Goal: Task Accomplishment & Management: Complete application form

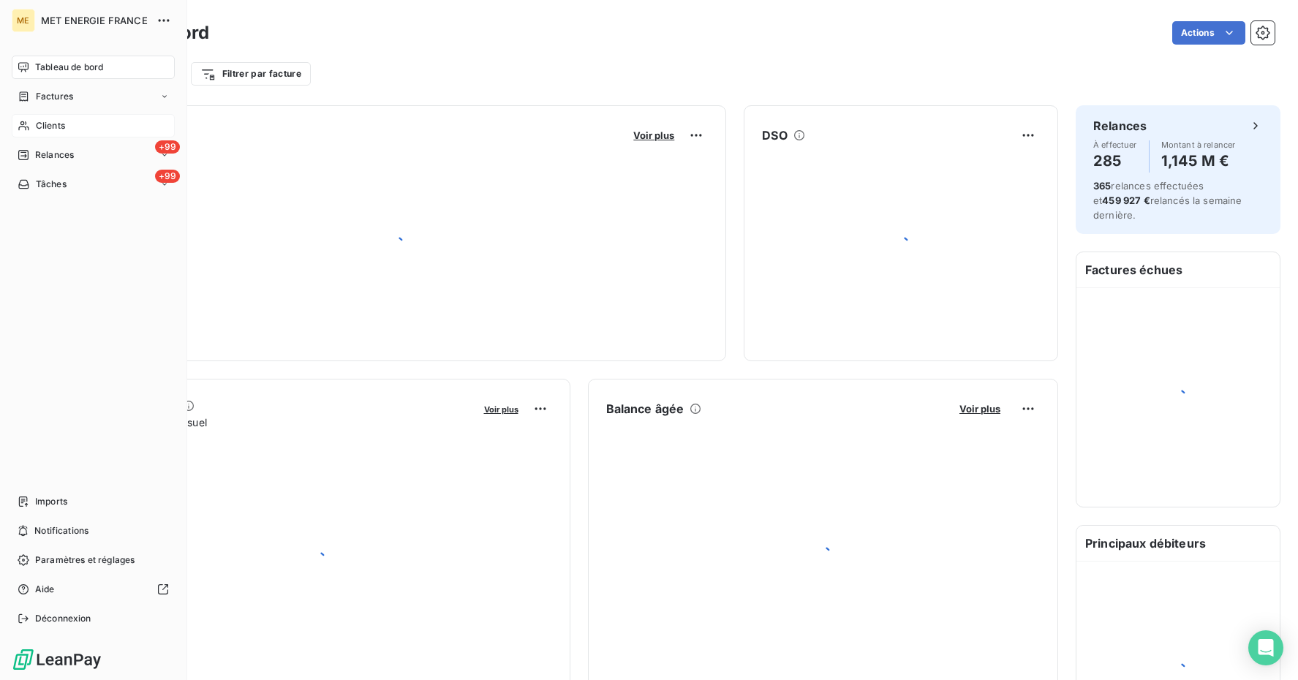
click at [52, 125] on span "Clients" at bounding box center [50, 125] width 29 height 13
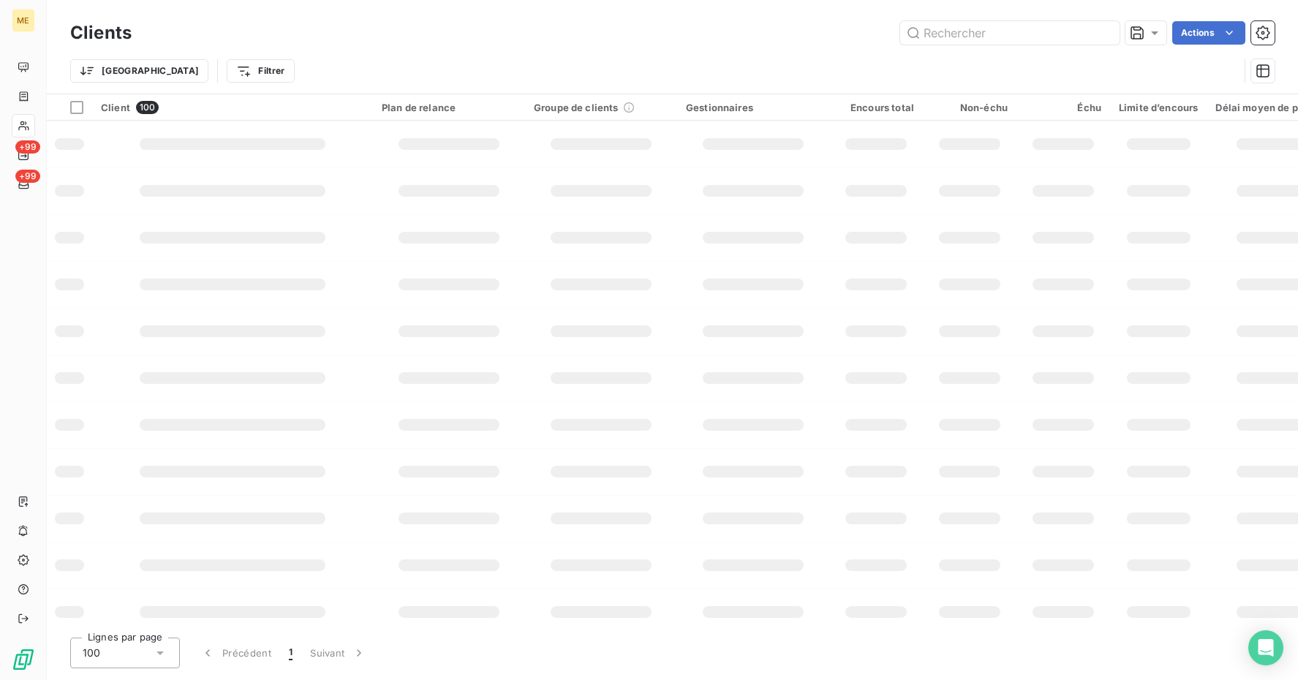
click at [955, 29] on input "text" at bounding box center [1009, 32] width 219 height 23
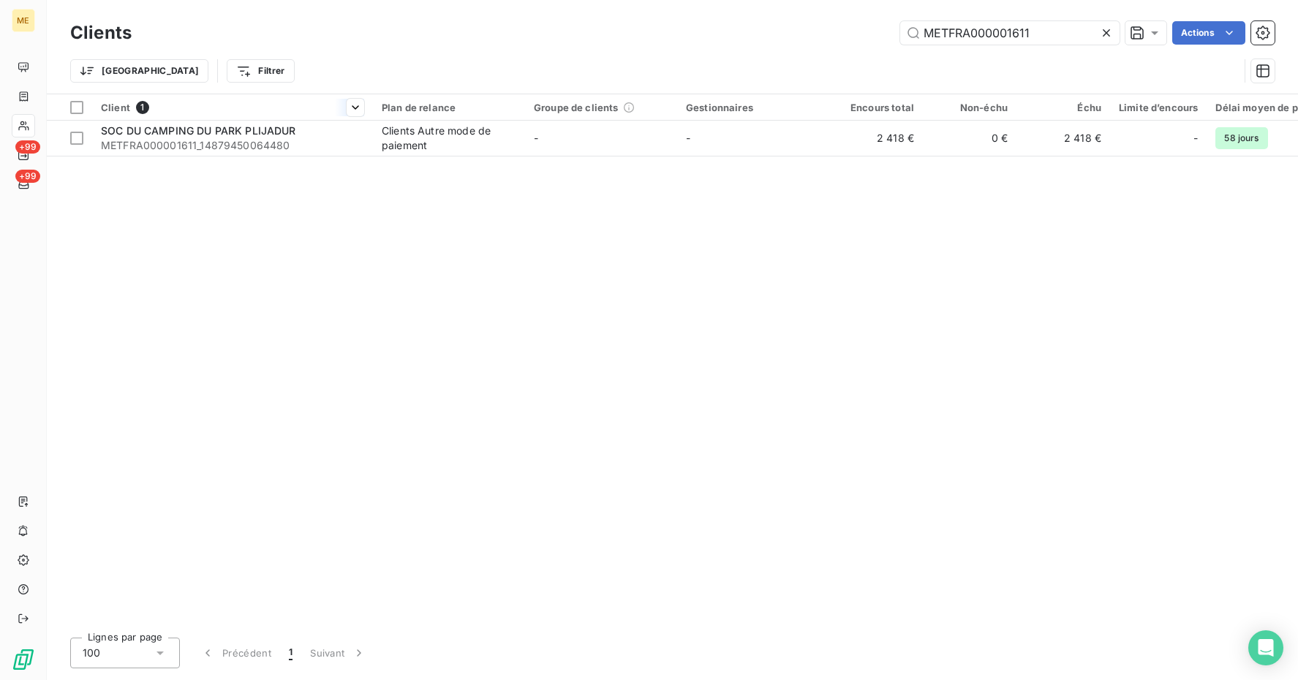
type input "METFRA000001611"
click at [228, 113] on div "Client 1" at bounding box center [232, 107] width 263 height 13
drag, startPoint x: 215, startPoint y: 135, endPoint x: 205, endPoint y: 166, distance: 32.8
click at [205, 166] on div "Client 1 Plan de relance Groupe de clients Gestionnaires Encours total Non-échu…" at bounding box center [672, 360] width 1251 height 532
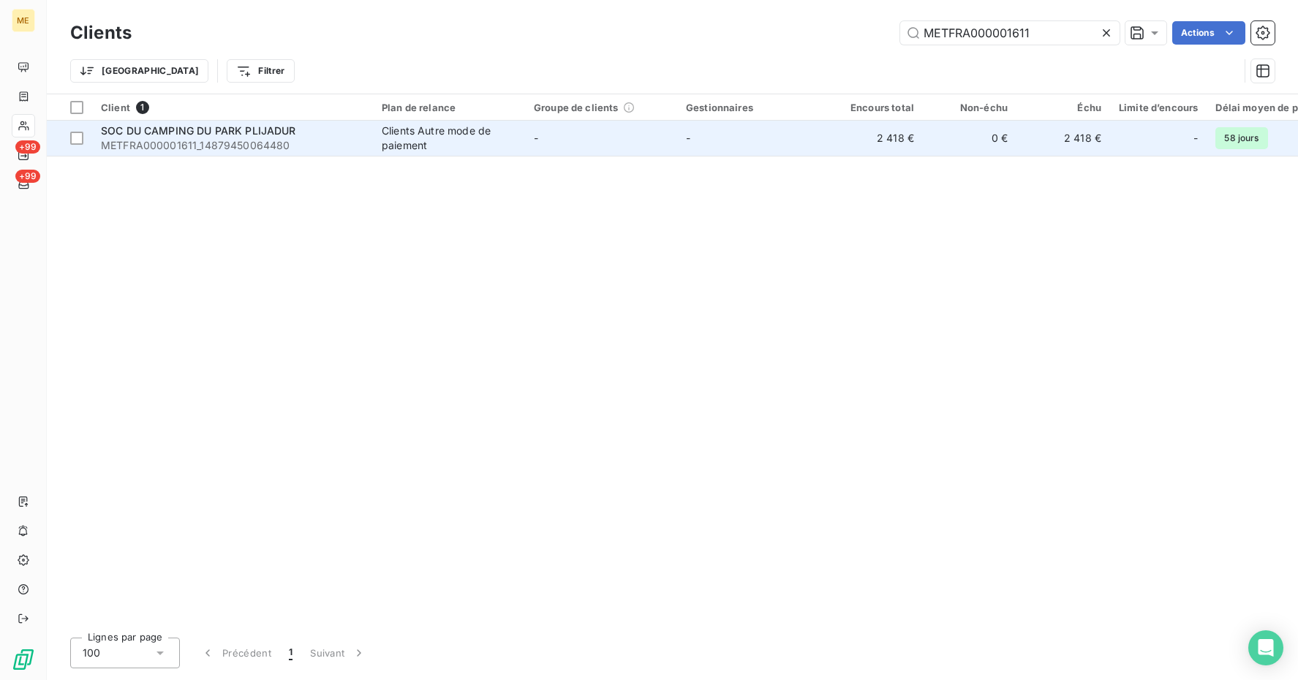
drag, startPoint x: 205, startPoint y: 166, endPoint x: 195, endPoint y: 140, distance: 28.5
click at [195, 140] on span "METFRA000001611_14879450064480" at bounding box center [232, 145] width 263 height 15
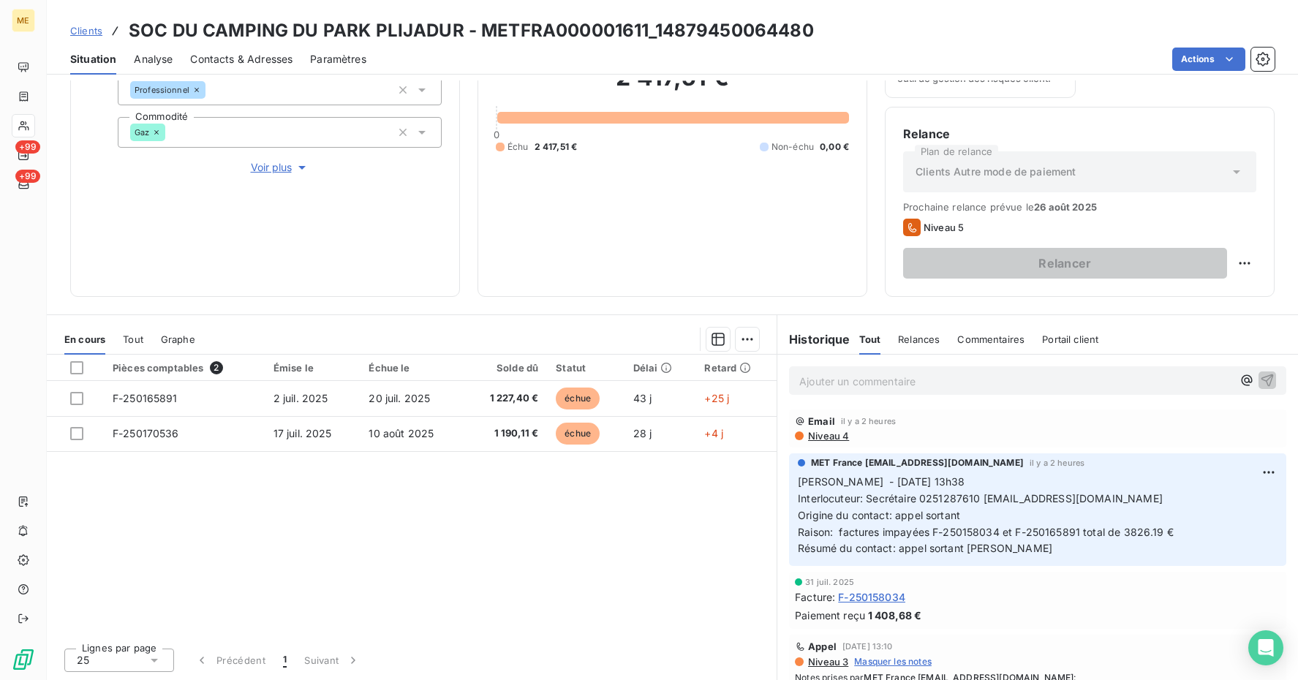
scroll to position [195, 0]
click at [839, 385] on p "Ajouter un commentaire ﻿" at bounding box center [1015, 381] width 433 height 18
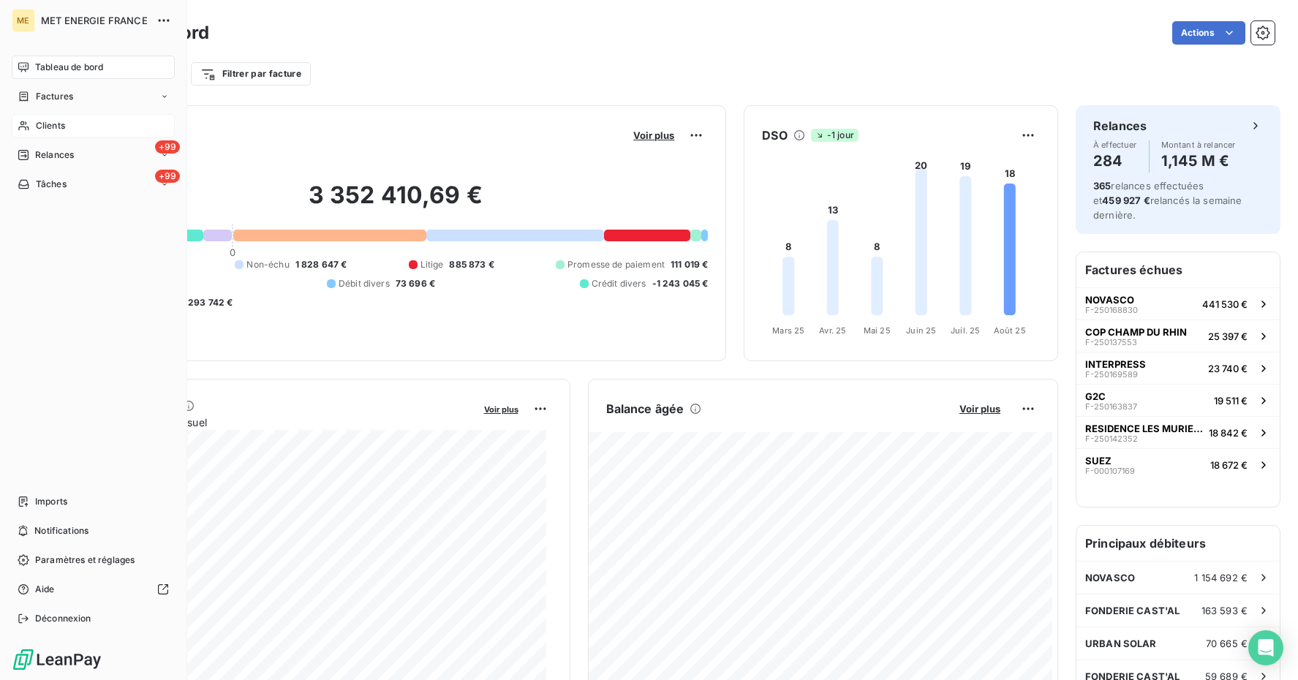
click at [49, 125] on span "Clients" at bounding box center [50, 125] width 29 height 13
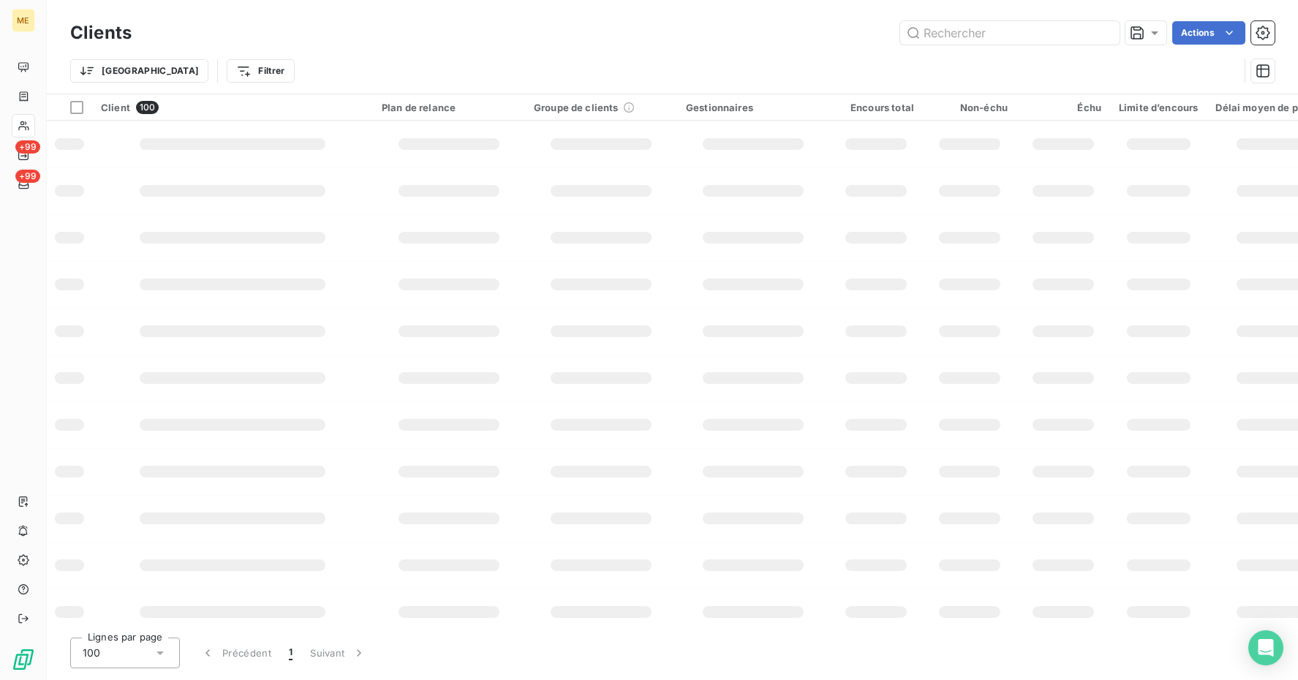
click at [973, 45] on div "Clients Actions" at bounding box center [672, 33] width 1204 height 31
click at [984, 26] on input "text" at bounding box center [1009, 32] width 219 height 23
paste input "METFRA000001830"
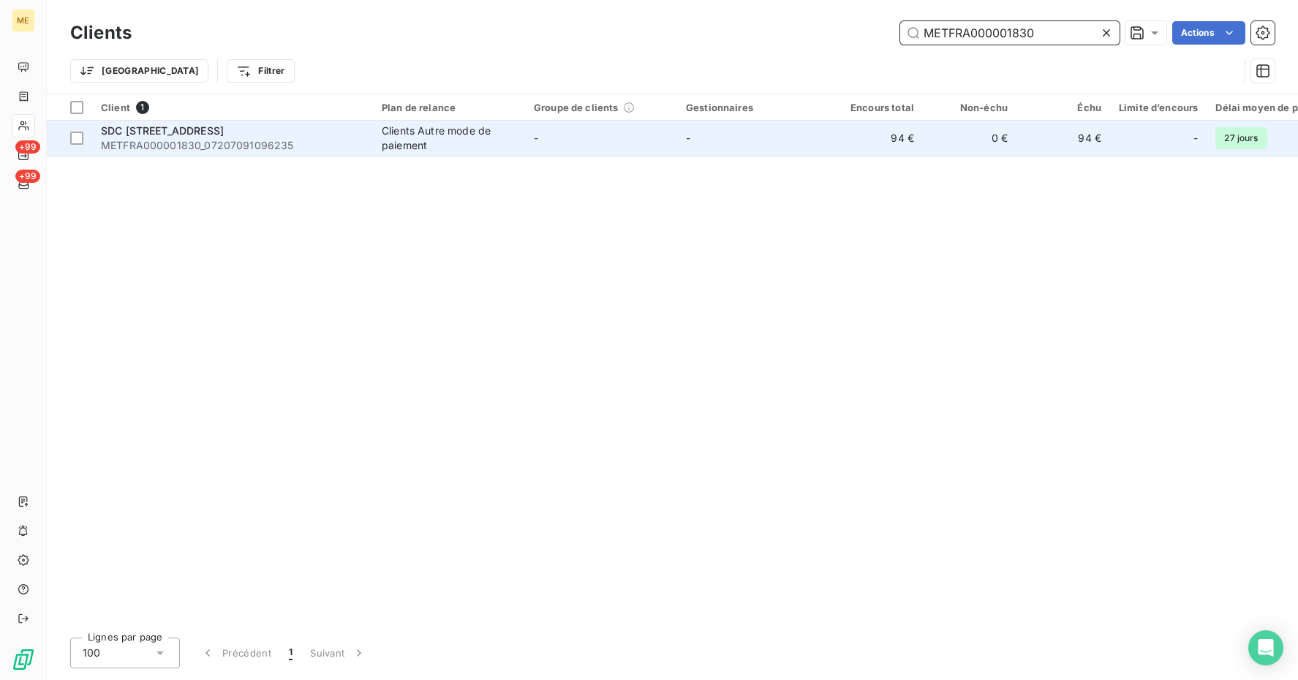
type input "METFRA000001830"
click at [205, 132] on span "SDC 91 RUE COMPANS" at bounding box center [162, 130] width 123 height 12
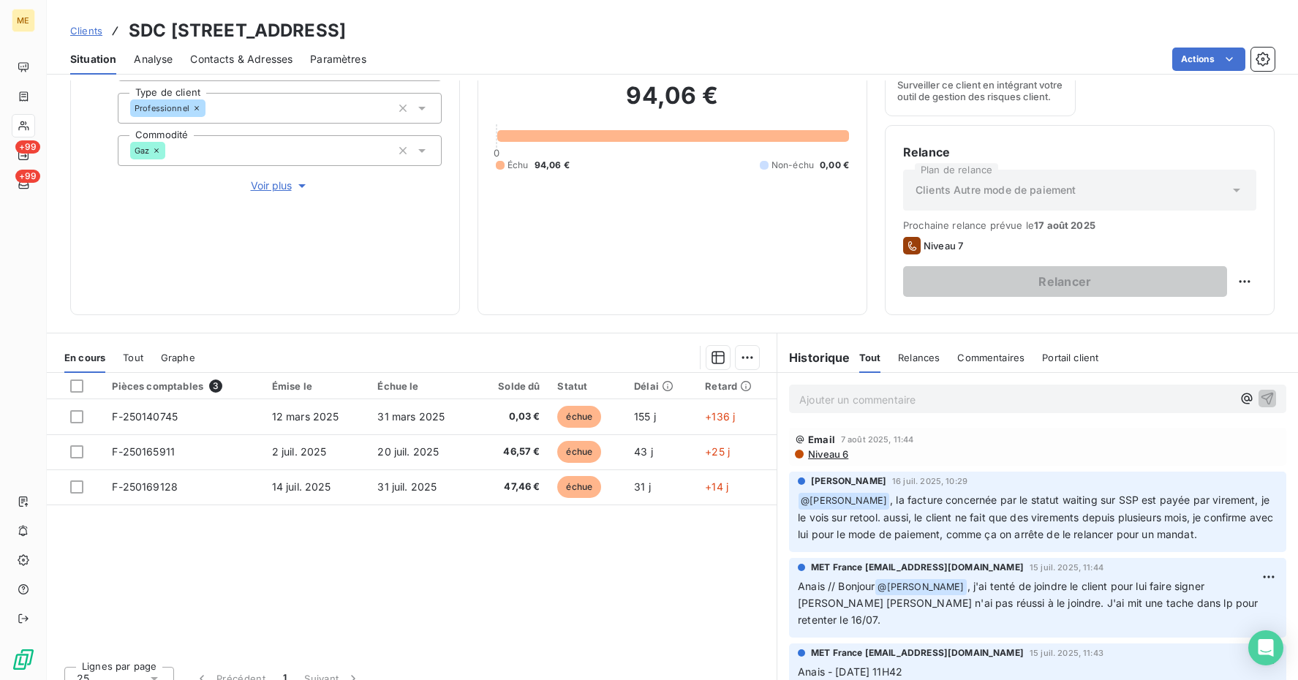
scroll to position [170, 0]
drag, startPoint x: 818, startPoint y: 432, endPoint x: 818, endPoint y: 423, distance: 8.8
click at [818, 423] on div "Ajouter un commentaire ﻿ Email 7 août 2025, 11:44 Niveau 6 Chloé Guittonneau 16…" at bounding box center [1037, 534] width 521 height 325
click at [850, 401] on p "Ajouter un commentaire ﻿" at bounding box center [1015, 399] width 433 height 18
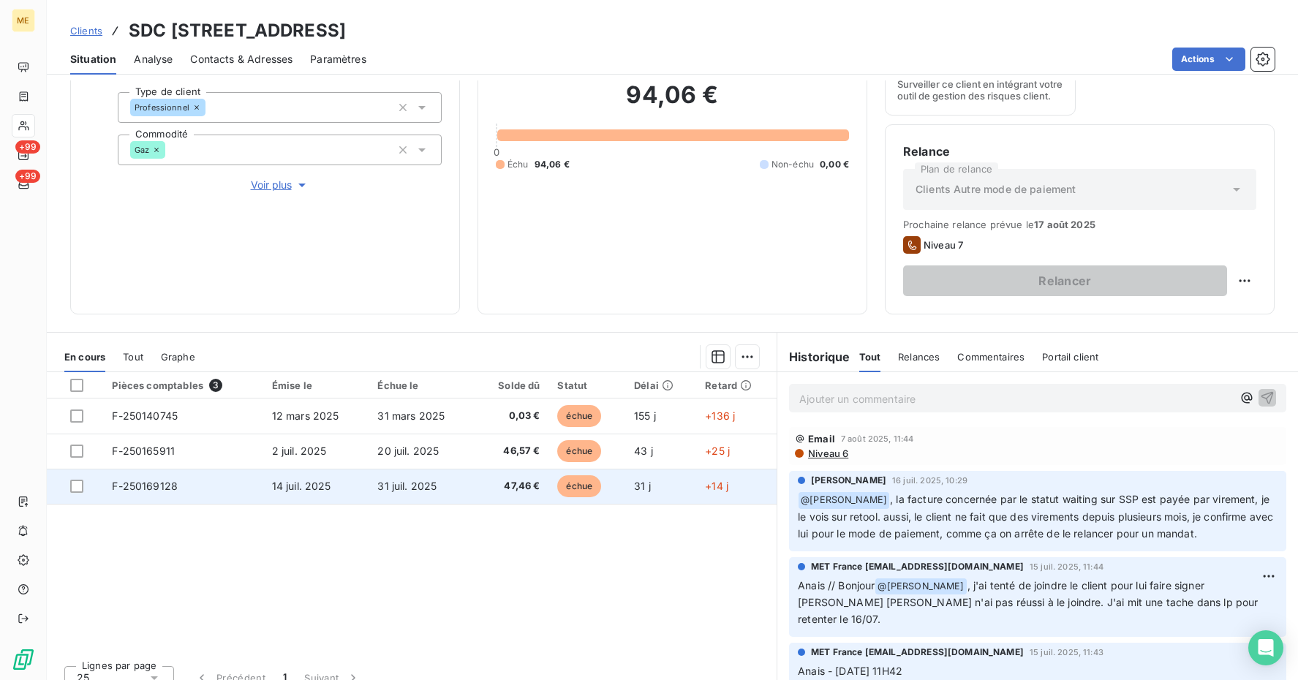
click at [80, 486] on td at bounding box center [75, 486] width 56 height 35
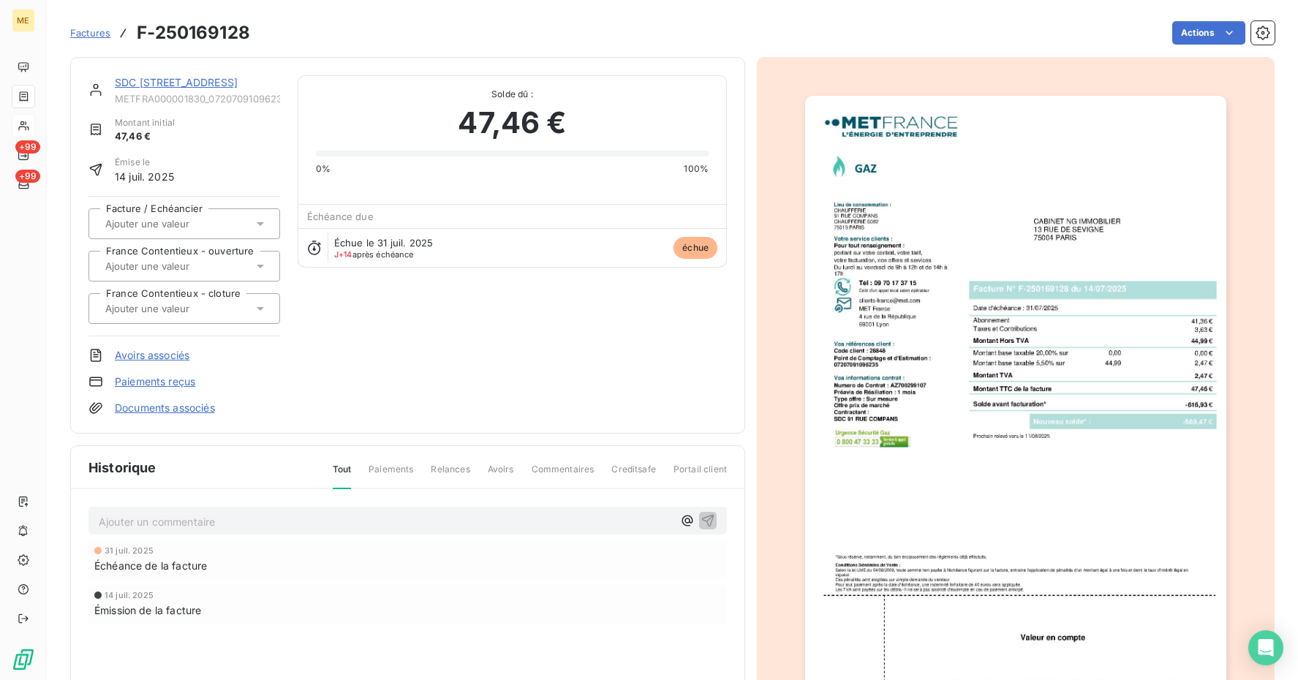
click at [94, 33] on span "Factures" at bounding box center [90, 33] width 40 height 12
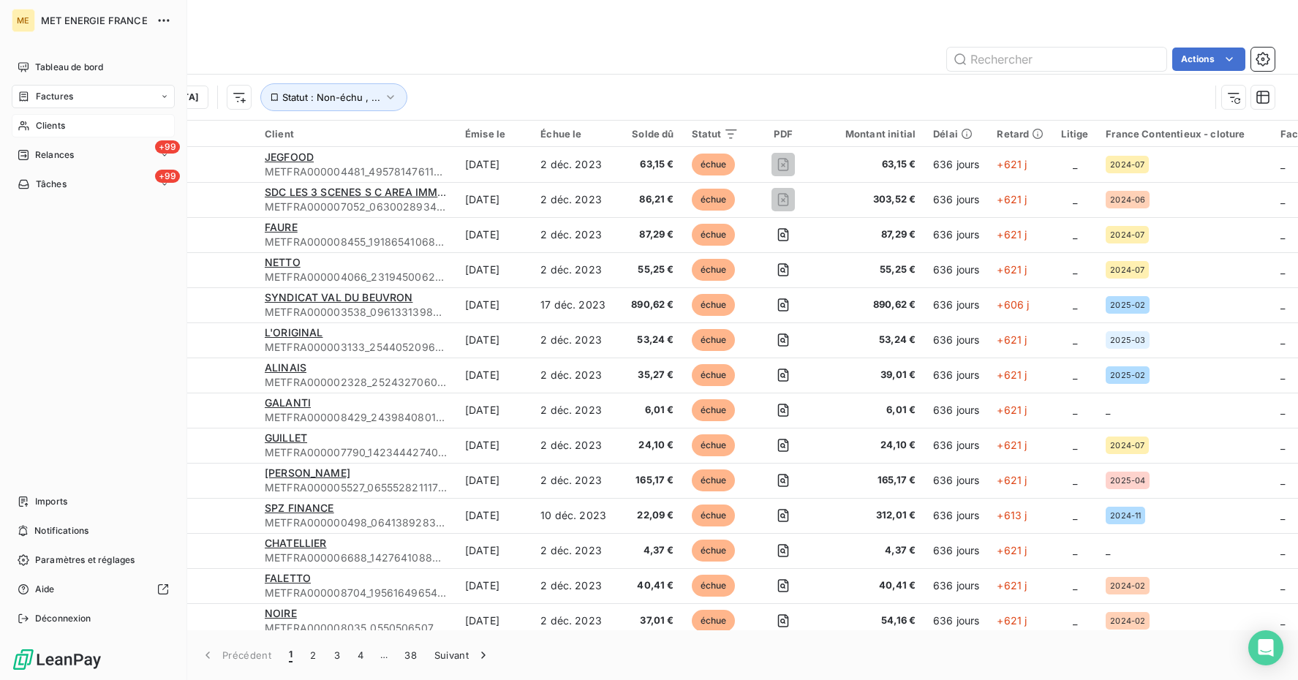
click at [38, 128] on span "Clients" at bounding box center [50, 125] width 29 height 13
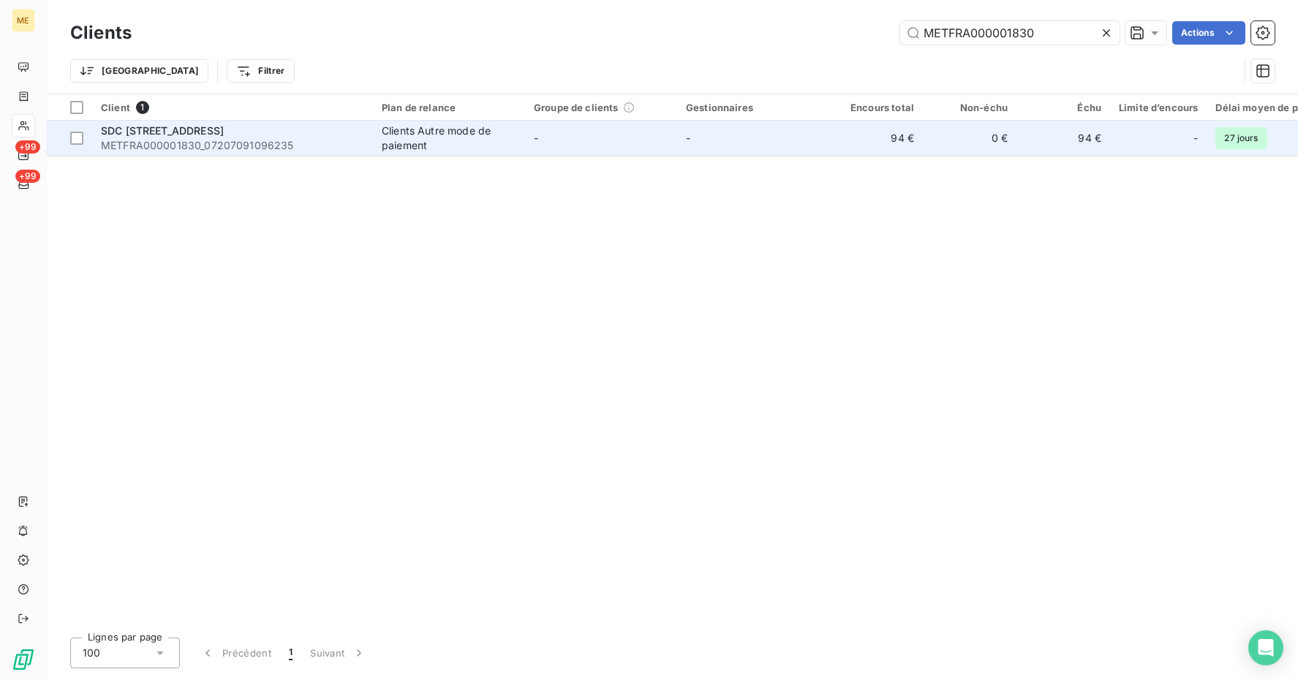
click at [151, 146] on span "METFRA000001830_07207091096235" at bounding box center [232, 145] width 263 height 15
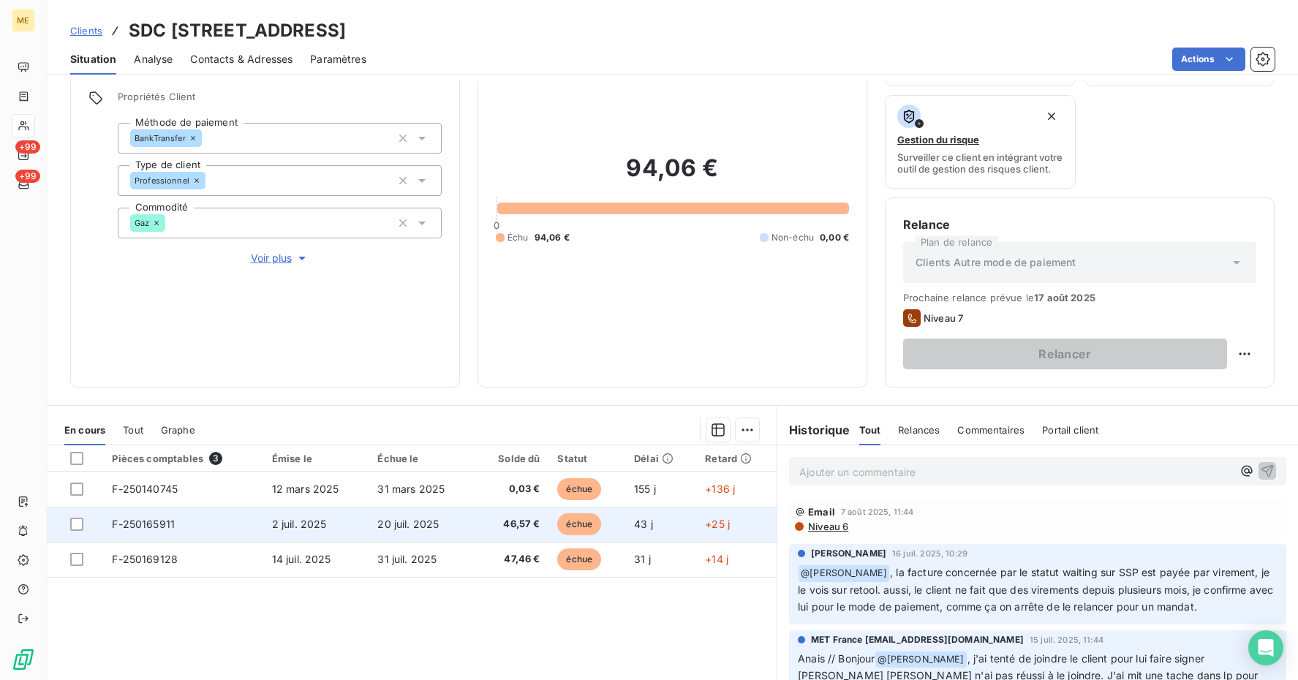
scroll to position [195, 0]
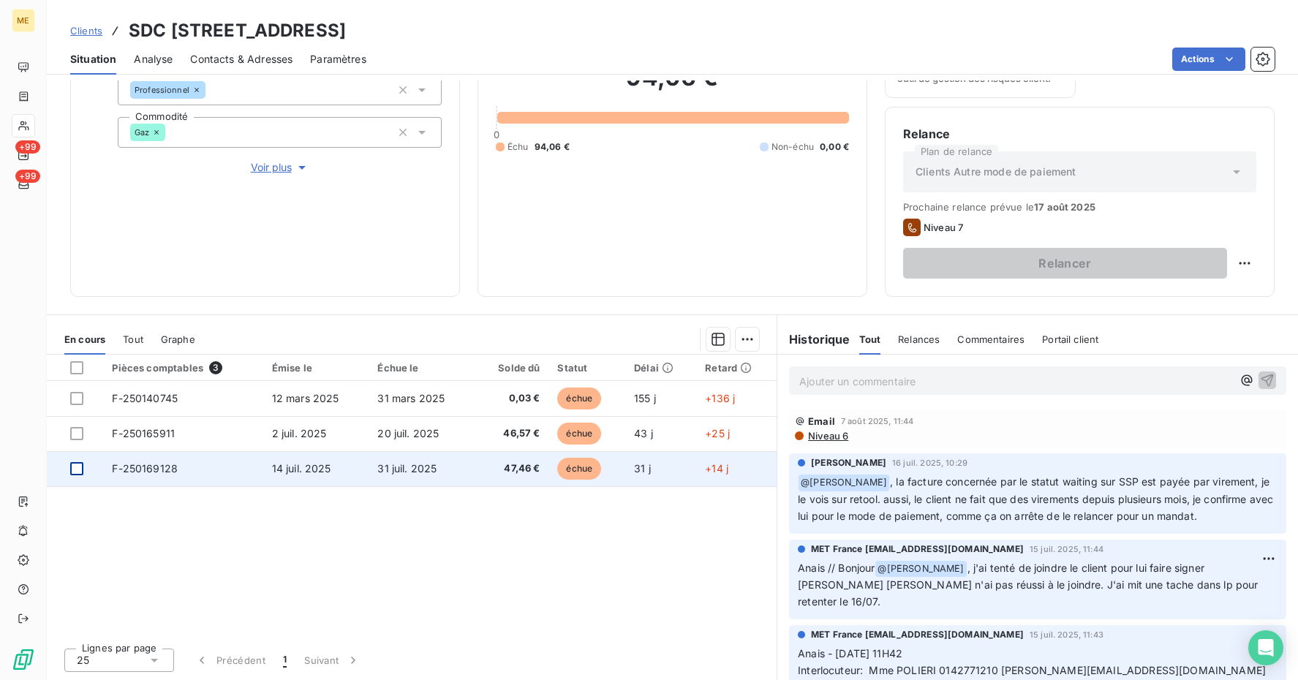
click at [76, 467] on div at bounding box center [76, 468] width 13 height 13
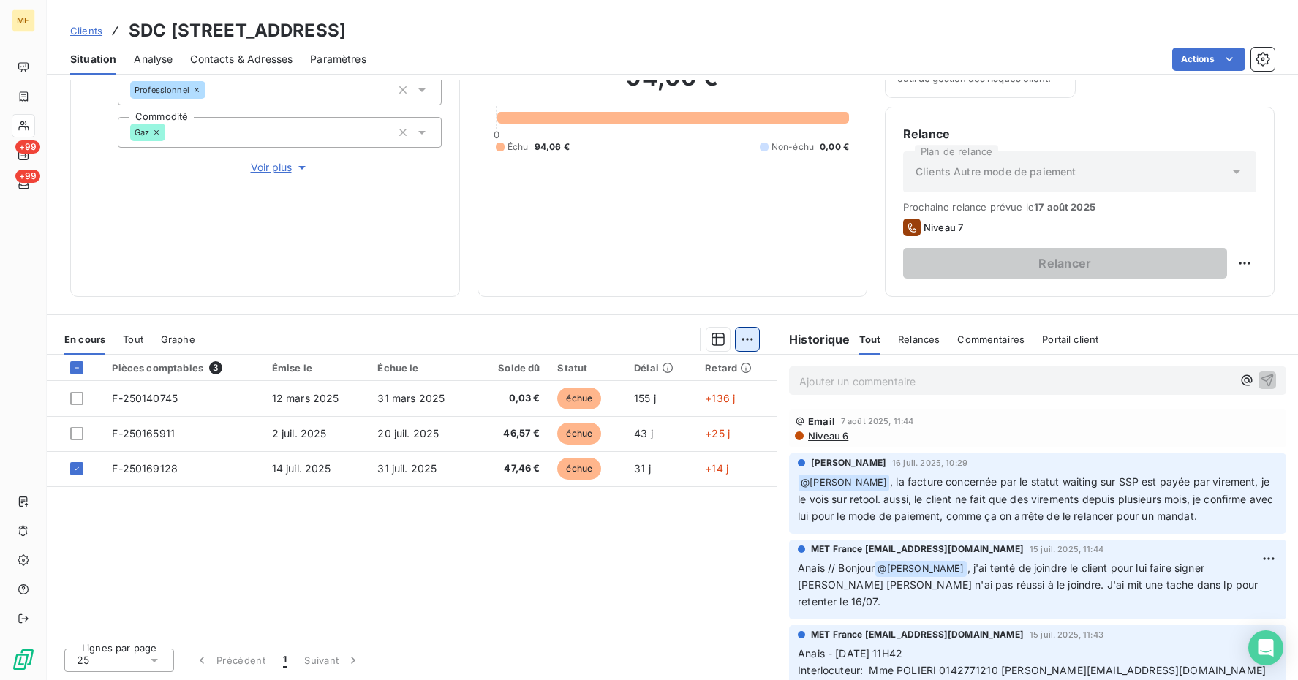
click at [741, 342] on html "ME +99 +99 Clients SDC 91 RUE COMPANS - METFRA000001830_07207091096235 Situatio…" at bounding box center [649, 340] width 1298 height 680
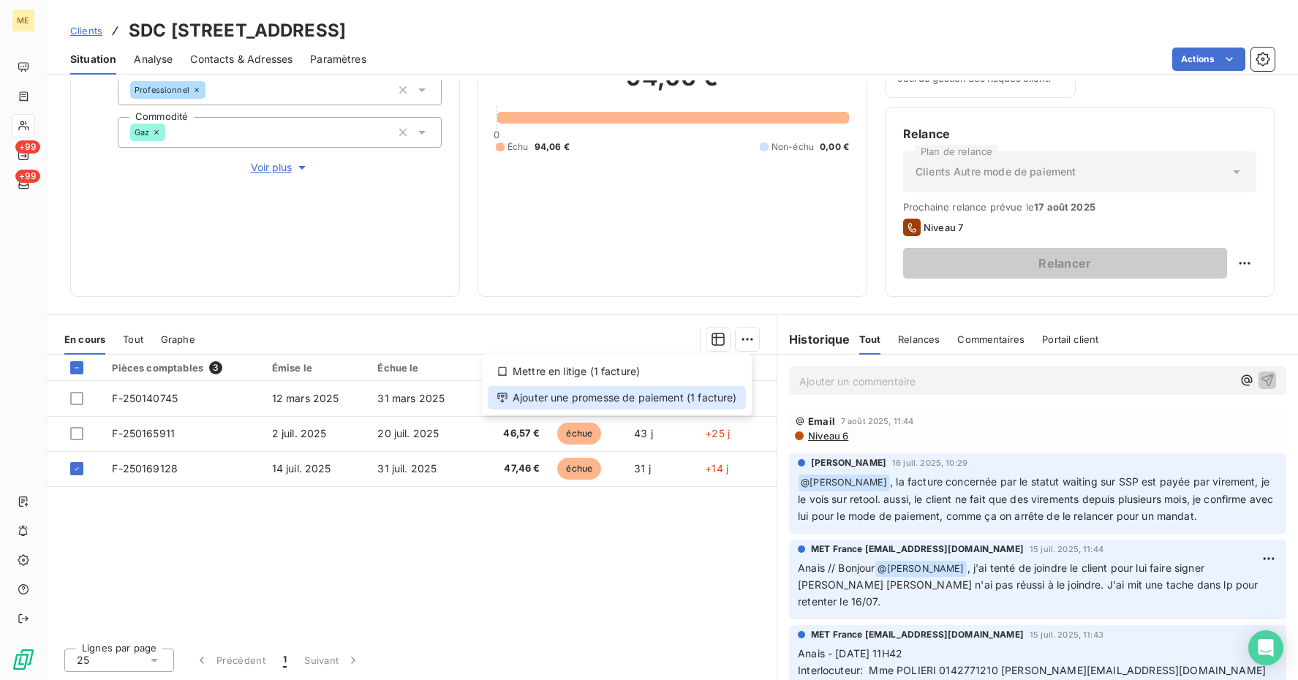
click at [622, 393] on div "Ajouter une promesse de paiement (1 facture)" at bounding box center [617, 397] width 258 height 23
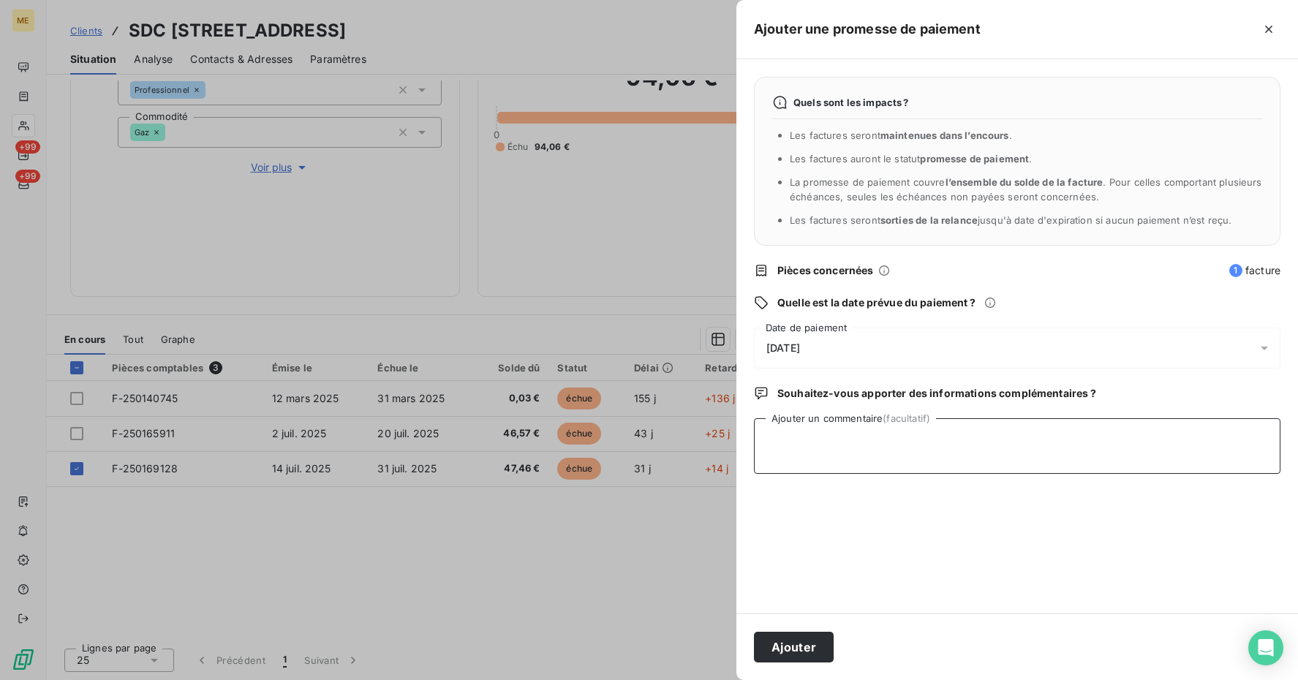
click at [818, 422] on textarea "Ajouter un commentaire (facultatif)" at bounding box center [1017, 446] width 526 height 56
paste textarea "sylvie.polieri@ngimmobilier.com"
click at [1149, 445] on textarea "Promesse paiement ok interaction sylvie.polieri@ngimmobilier.com" at bounding box center [1017, 446] width 526 height 56
paste textarea "14/08/2025 14:35"
paste textarea "https://metholdingag.lightning.force.com/lightning/r/vlocity_cmt__CustomerInter…"
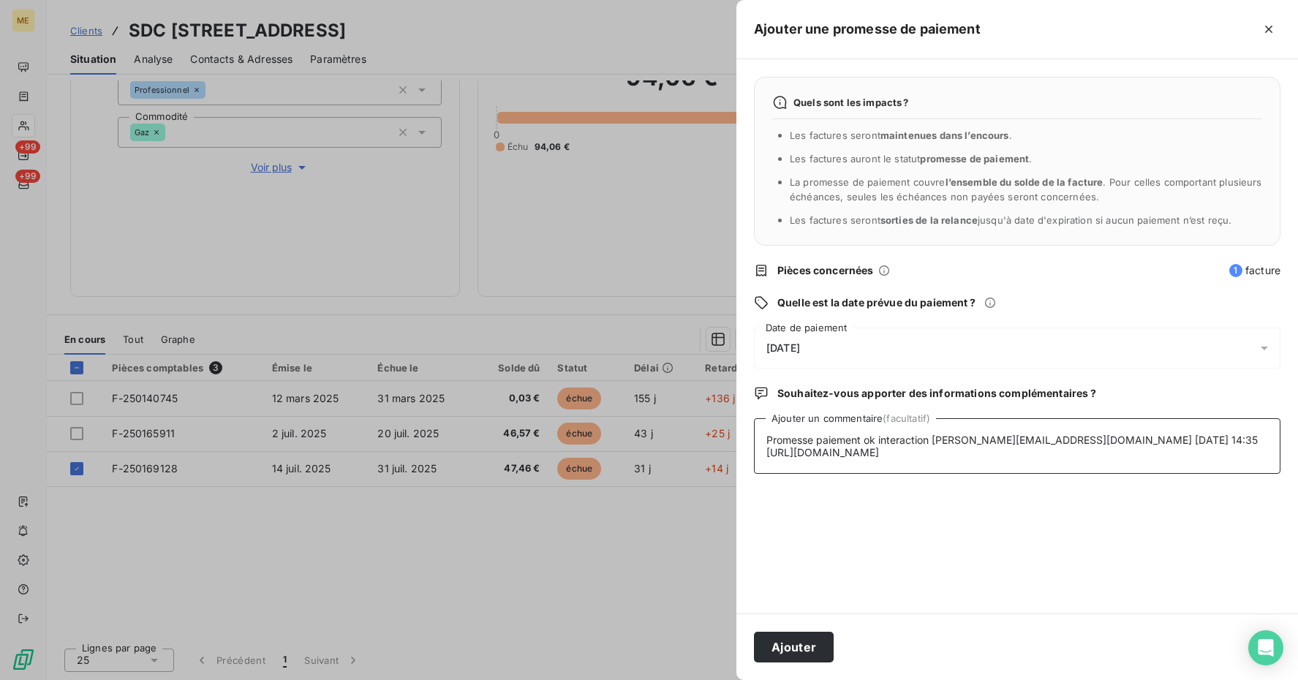
type textarea "Promesse paiement ok interaction sylvie.polieri@ngimmobilier.com 14/08/2025 14:…"
click at [861, 336] on div "15/08/2025" at bounding box center [1017, 348] width 526 height 41
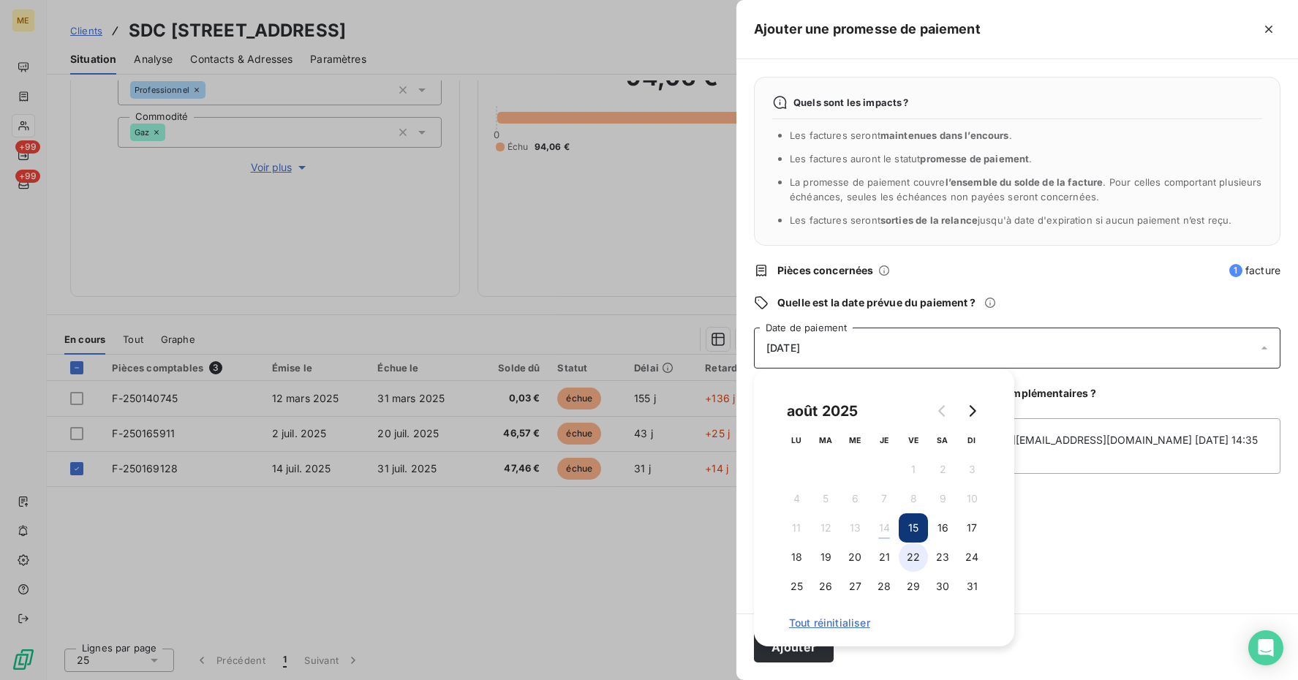
click at [921, 554] on button "22" at bounding box center [913, 557] width 29 height 29
click at [1156, 532] on div "Quels sont les impacts ? Les factures seront maintenues dans l’encours . Les fa…" at bounding box center [1017, 336] width 562 height 554
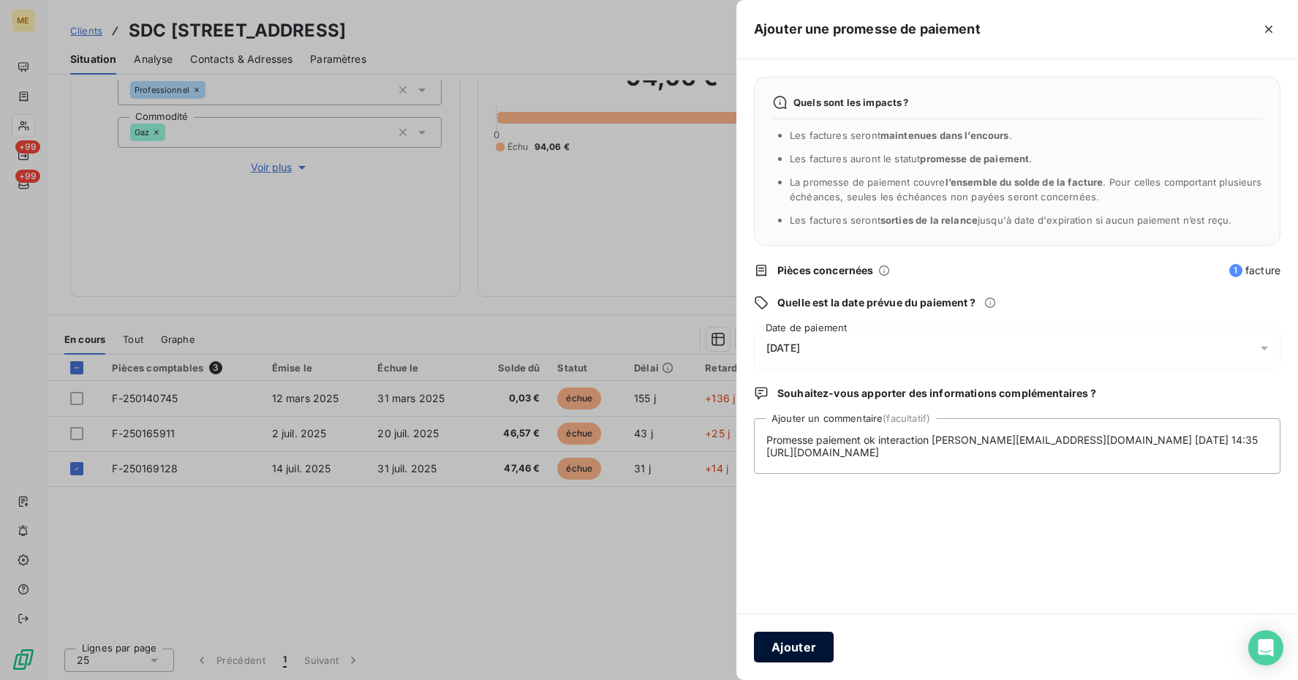
click at [790, 646] on button "Ajouter" at bounding box center [794, 647] width 80 height 31
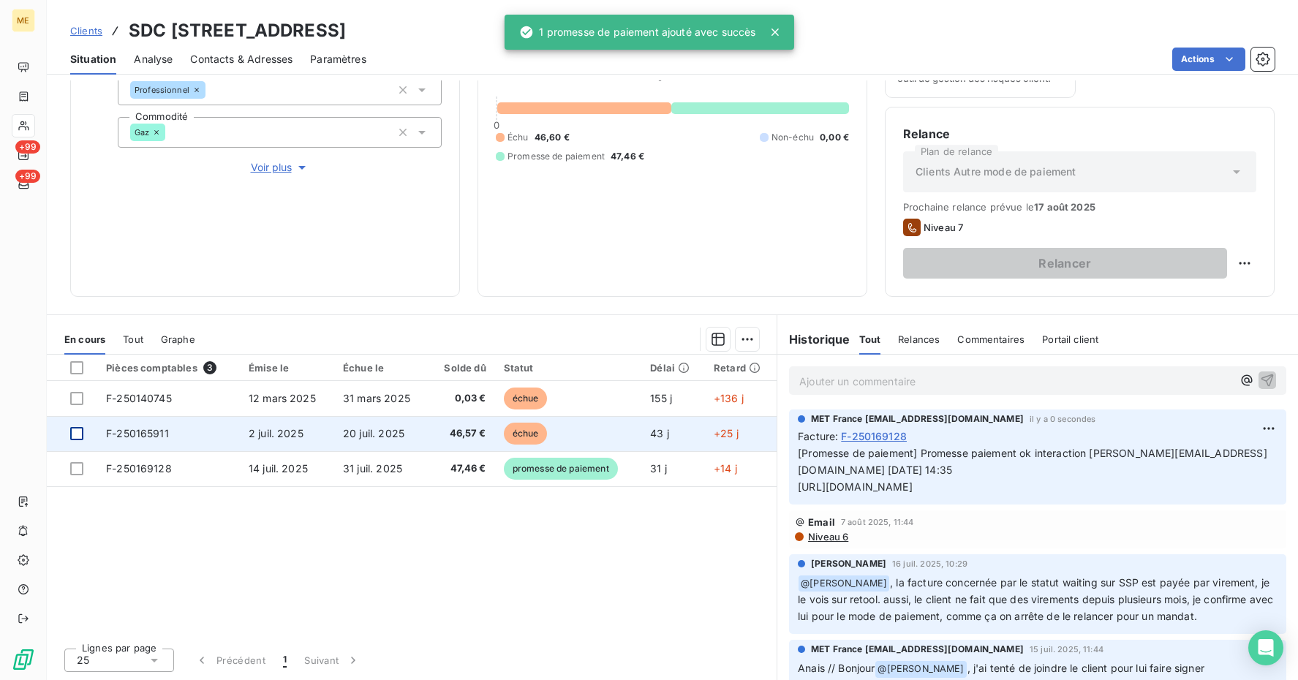
click at [75, 433] on div at bounding box center [76, 433] width 13 height 13
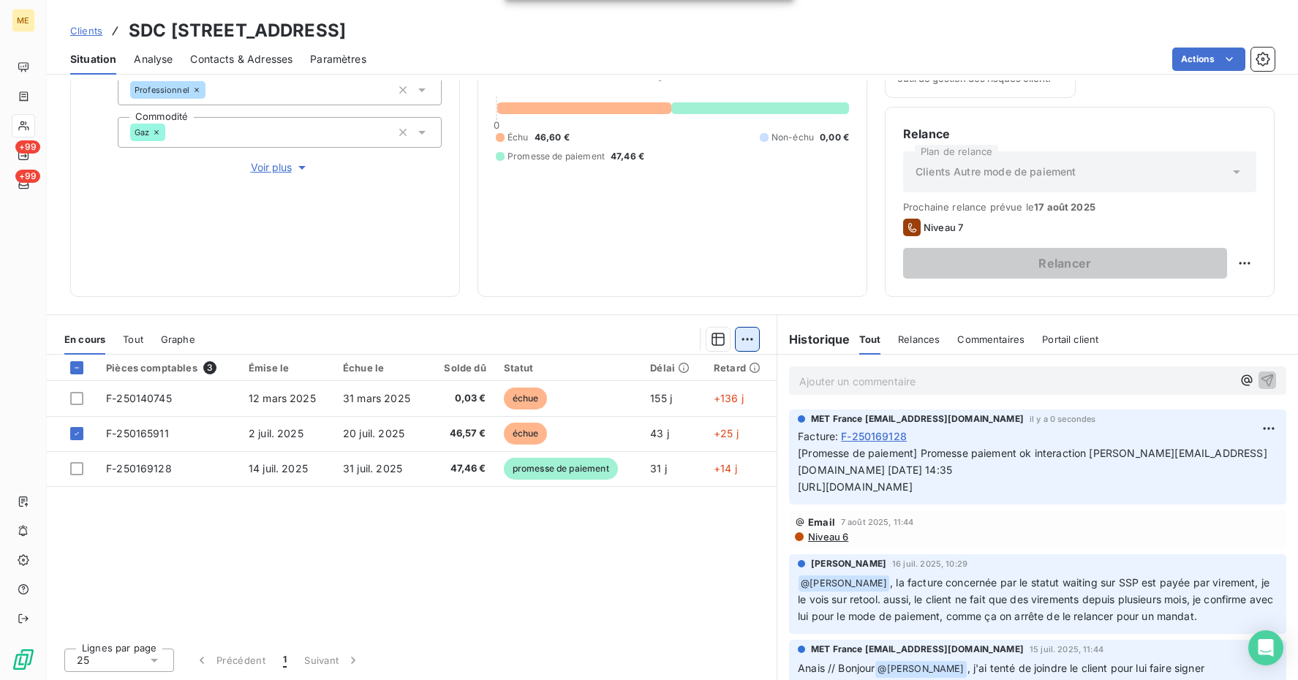
click at [747, 338] on html "ME +99 +99 Clients SDC 91 RUE COMPANS - METFRA000001830_07207091096235 Situatio…" at bounding box center [649, 340] width 1298 height 680
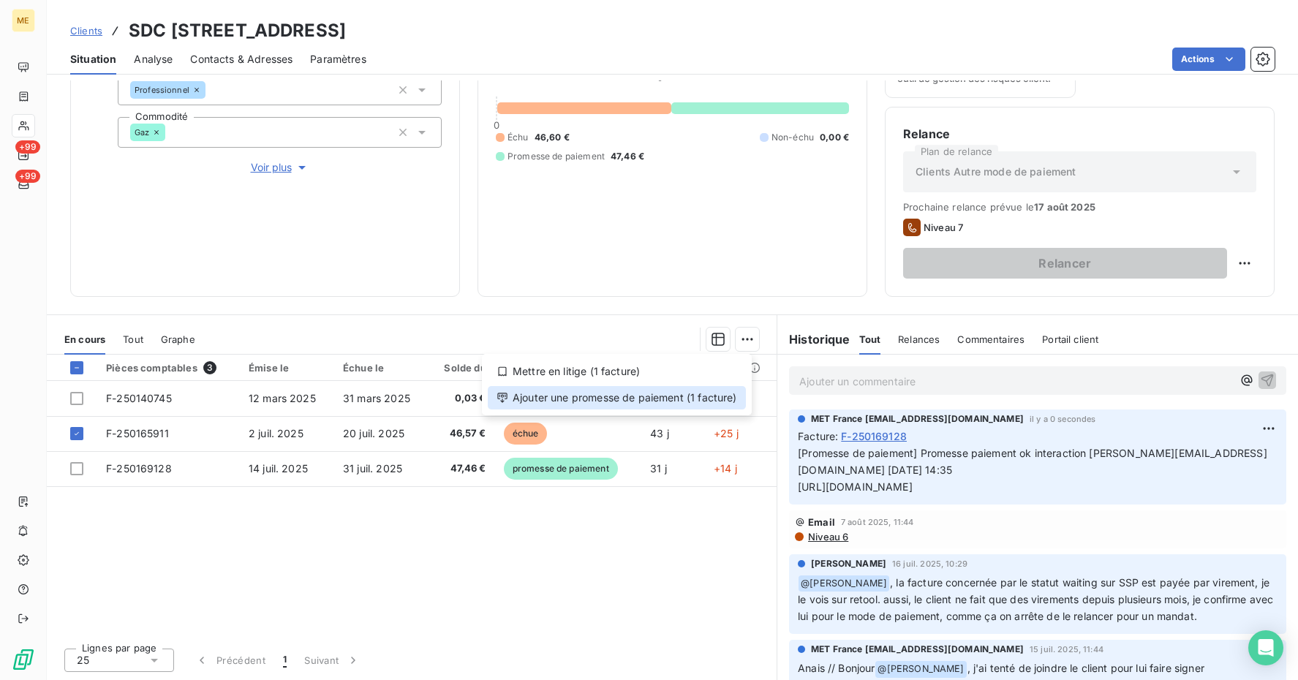
click at [692, 396] on div "Ajouter une promesse de paiement (1 facture)" at bounding box center [617, 397] width 258 height 23
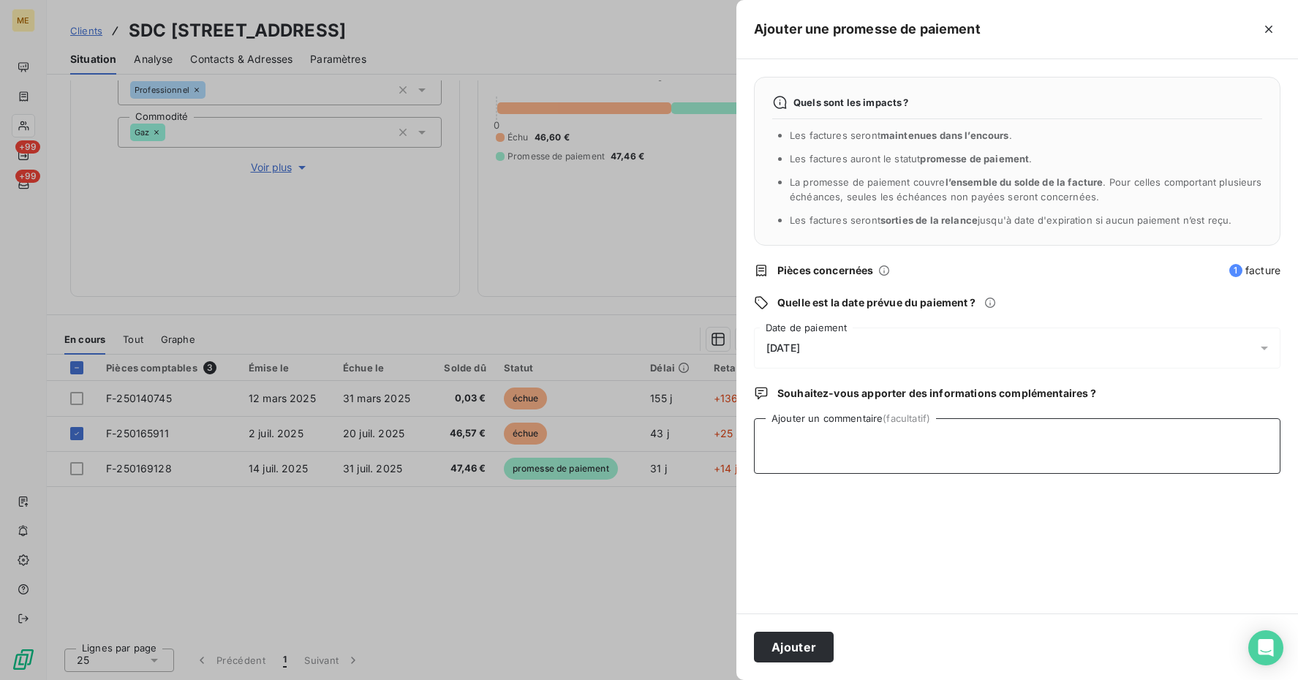
click at [798, 432] on textarea "Ajouter un commentaire (facultatif)" at bounding box center [1017, 446] width 526 height 56
paste textarea "sylvie.polieri@ngimmobilier.com"
click at [1060, 448] on textarea "Promesse paiement ok interaction" at bounding box center [1017, 446] width 526 height 56
click at [1180, 441] on textarea "Promesse paiement ok interaction sylvie.polieri@ngimmobilier.com" at bounding box center [1017, 446] width 526 height 56
paste textarea "14/08/2025 14:35"
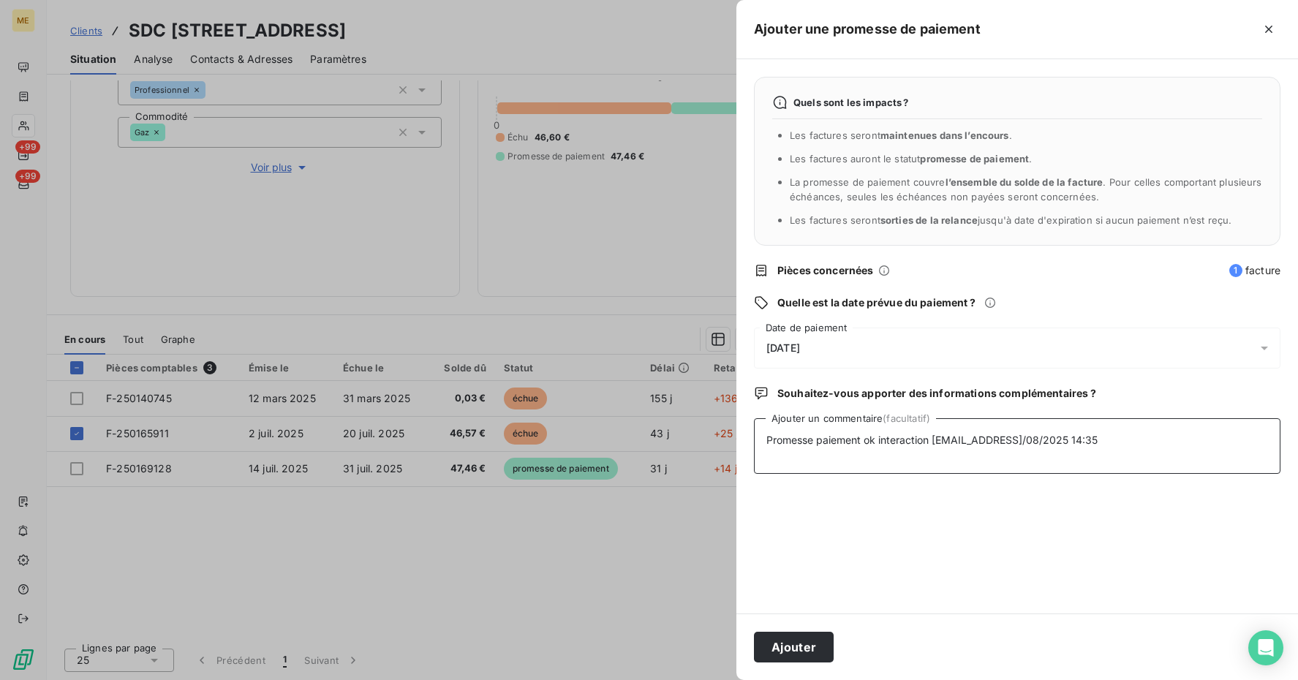
click at [1093, 438] on textarea "Promesse paiement ok interaction sylvie.polieri@ngimmobilier.com14/08/2025 14:35" at bounding box center [1017, 446] width 526 height 56
paste textarea "https://metholdingag.lightning.force.com/lightning/r/vlocity_cmt__CustomerInter…"
type textarea "Promesse paiement ok interaction sylvie.polieri@ngimmobilier.com 14/08/2025 14:…"
click at [845, 347] on div "15/08/2025" at bounding box center [1017, 348] width 526 height 41
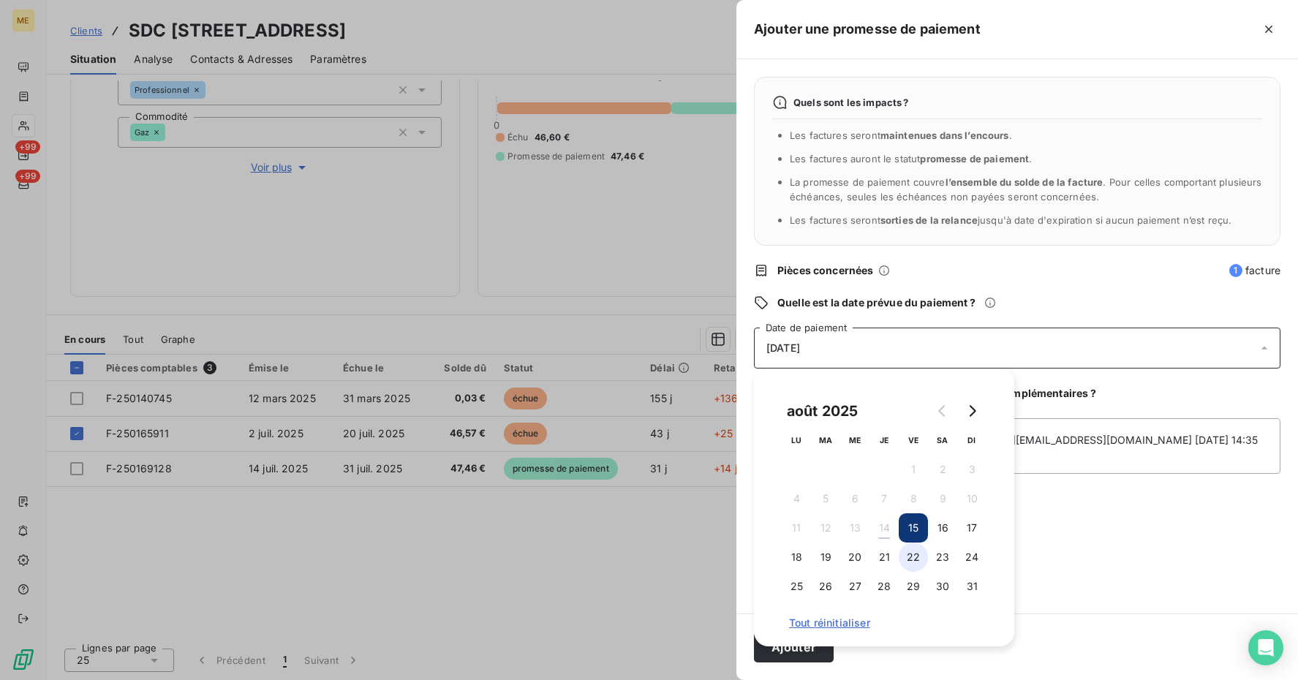
click at [907, 548] on button "22" at bounding box center [913, 557] width 29 height 29
drag, startPoint x: 1181, startPoint y: 530, endPoint x: 1084, endPoint y: 570, distance: 105.0
click at [1174, 531] on div "Quels sont les impacts ? Les factures seront maintenues dans l’encours . Les fa…" at bounding box center [1017, 336] width 562 height 554
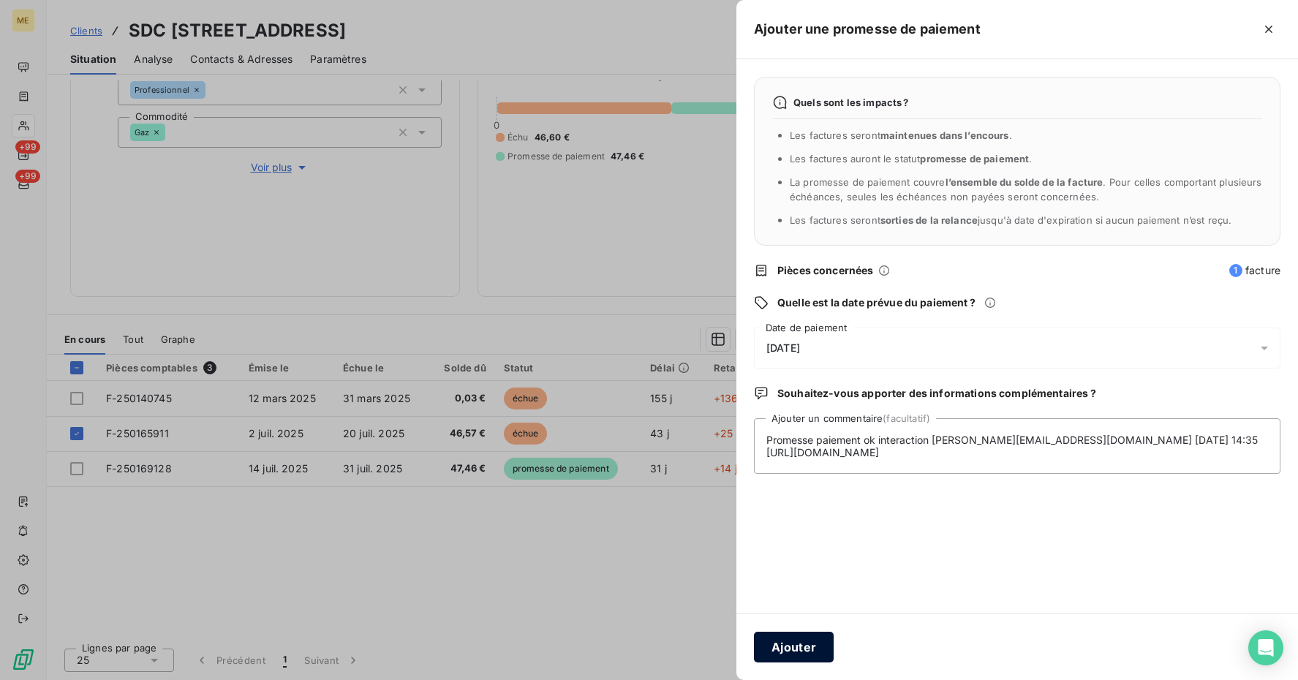
click at [810, 649] on button "Ajouter" at bounding box center [794, 647] width 80 height 31
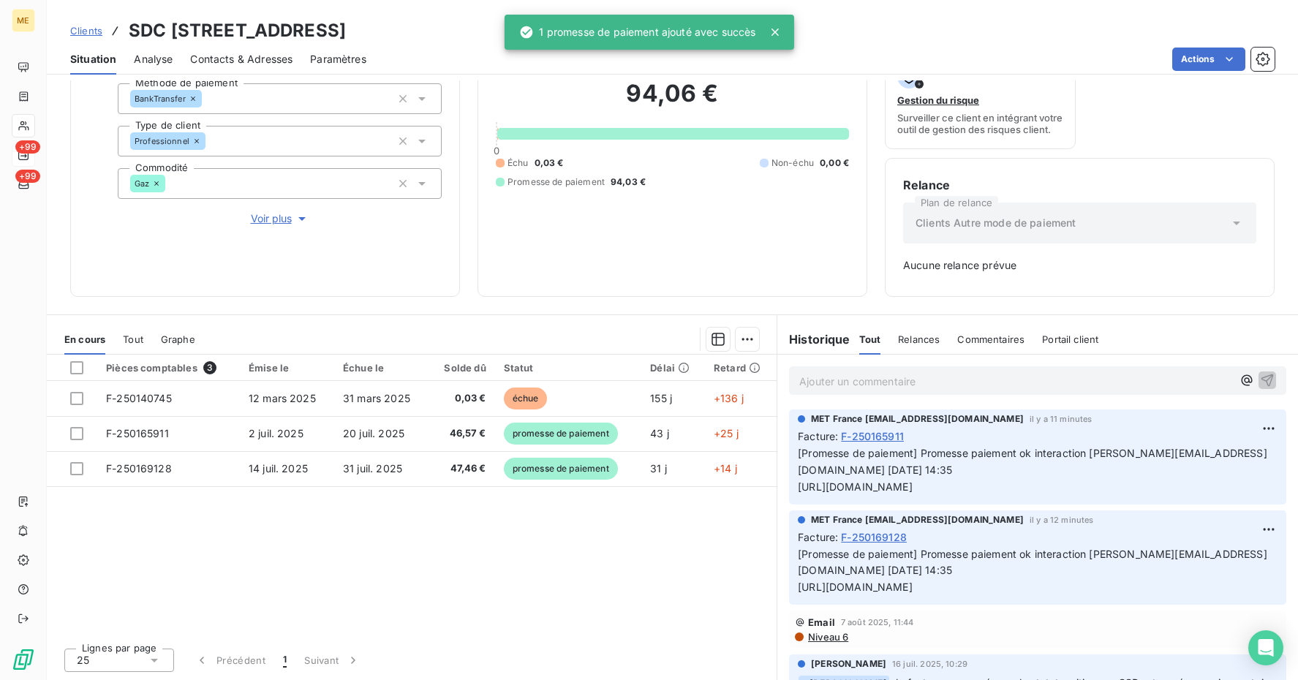
scroll to position [0, 0]
